Goal: Task Accomplishment & Management: Complete application form

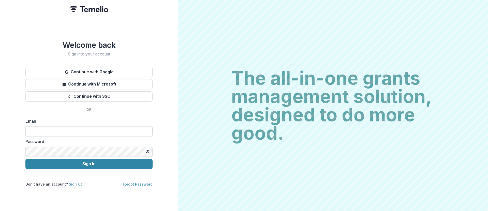
type input "**********"
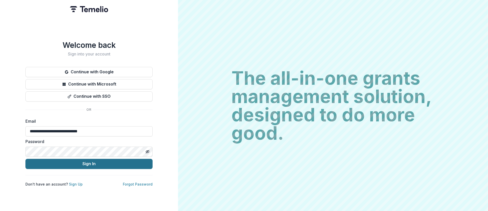
click at [94, 164] on button "Sign In" at bounding box center [88, 164] width 127 height 10
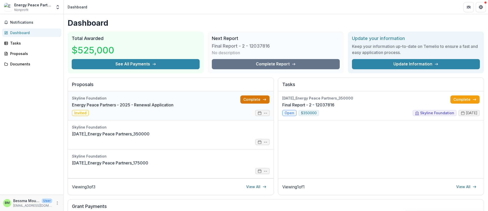
click at [250, 99] on link "Complete" at bounding box center [254, 99] width 29 height 8
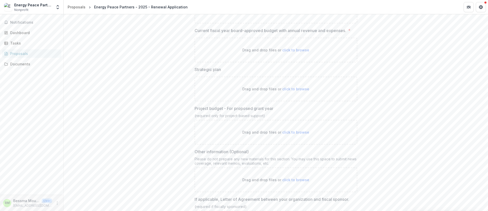
scroll to position [1184, 0]
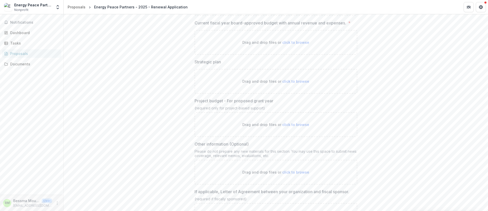
drag, startPoint x: 267, startPoint y: 114, endPoint x: 190, endPoint y: 115, distance: 77.1
copy div "(required only for project-based support)"
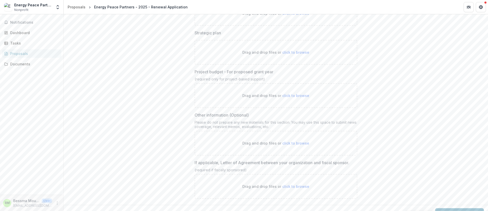
scroll to position [1229, 0]
